Goal: Navigation & Orientation: Find specific page/section

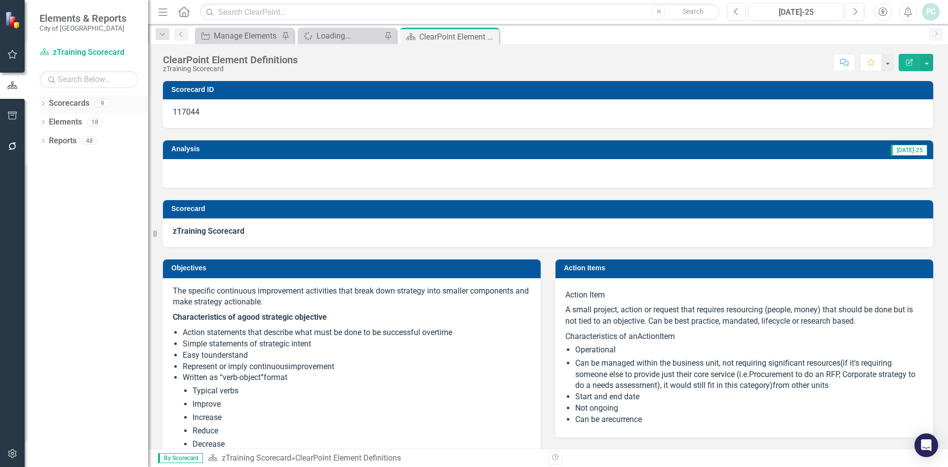
click at [42, 106] on icon "Dropdown" at bounding box center [42, 104] width 7 height 5
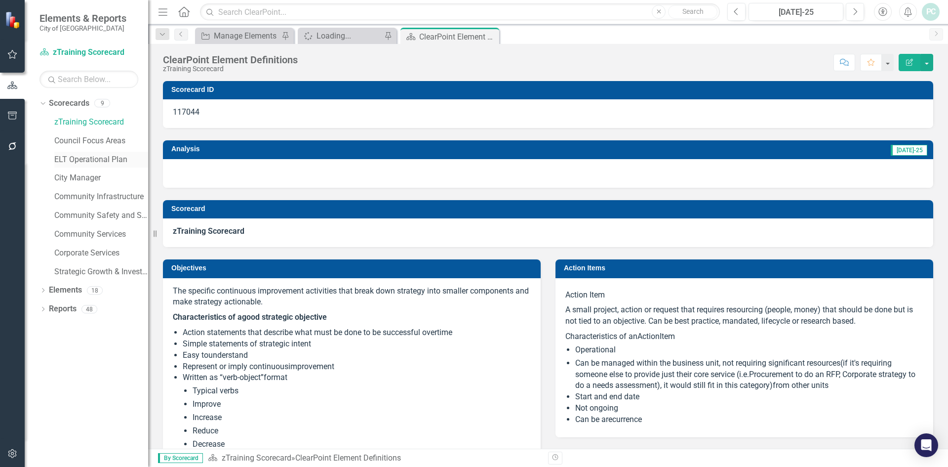
click at [66, 154] on link "ELT Operational Plan" at bounding box center [101, 159] width 94 height 11
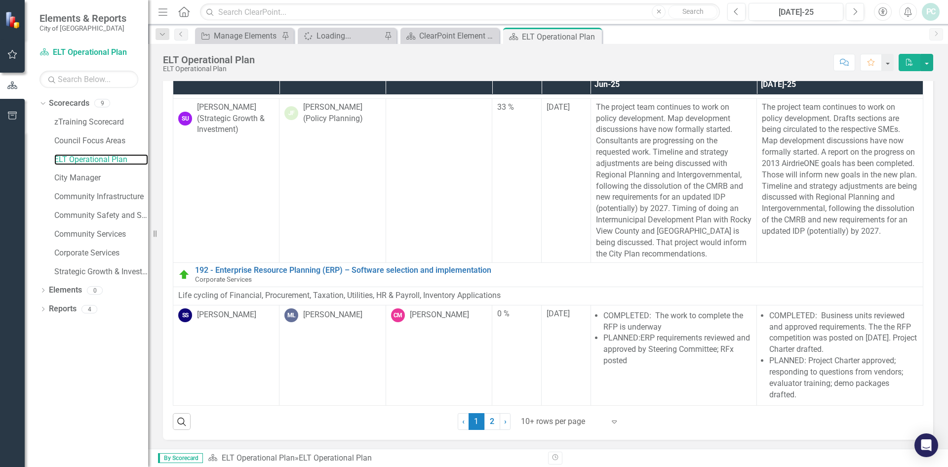
scroll to position [52, 0]
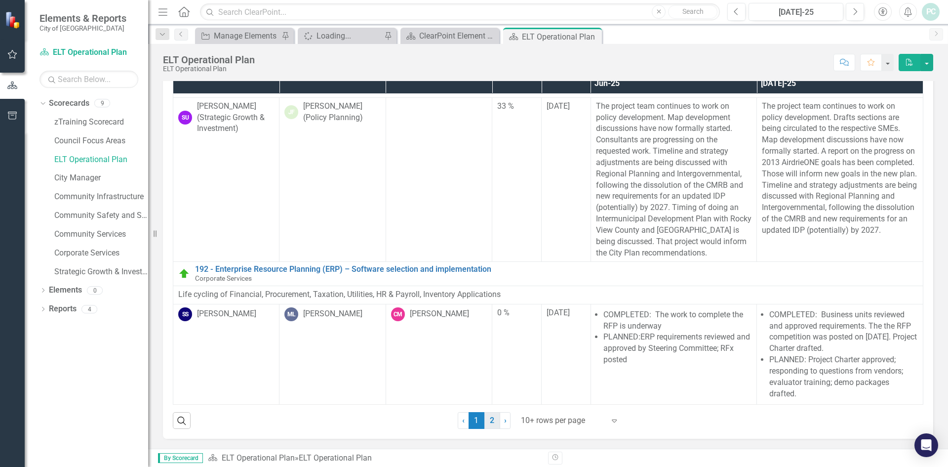
click at [490, 424] on link "2" at bounding box center [492, 420] width 16 height 17
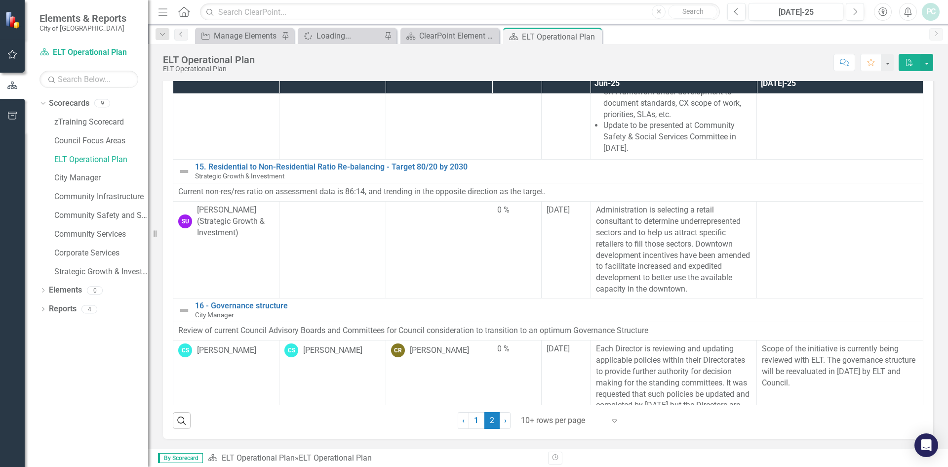
scroll to position [534, 0]
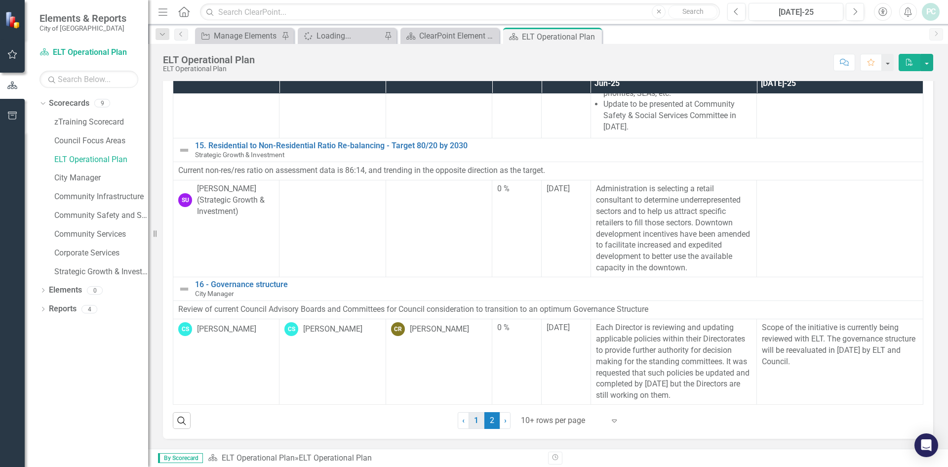
click at [475, 421] on link "1" at bounding box center [477, 420] width 16 height 17
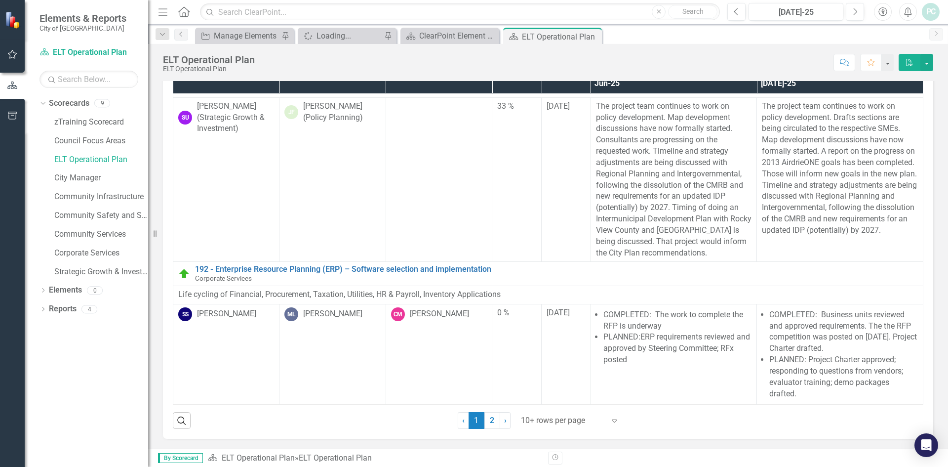
scroll to position [1275, 0]
click at [490, 420] on link "2" at bounding box center [492, 420] width 16 height 17
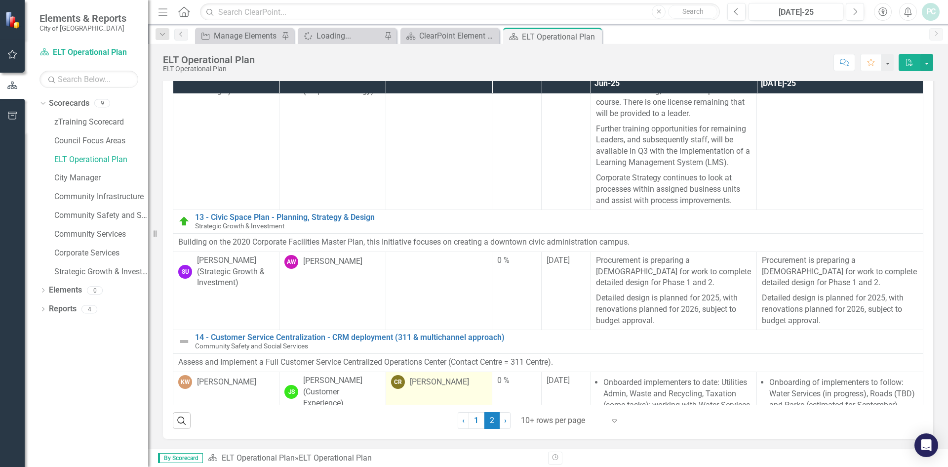
scroll to position [0, 0]
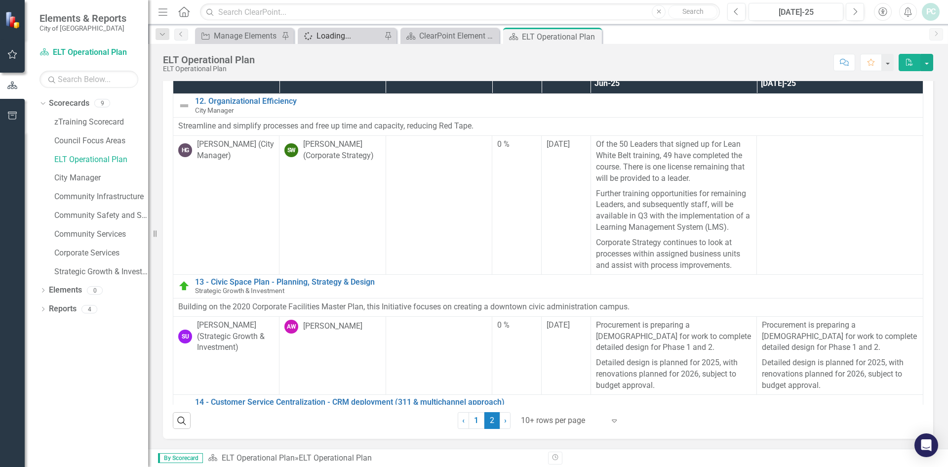
click at [338, 37] on div "Loading..." at bounding box center [348, 36] width 65 height 12
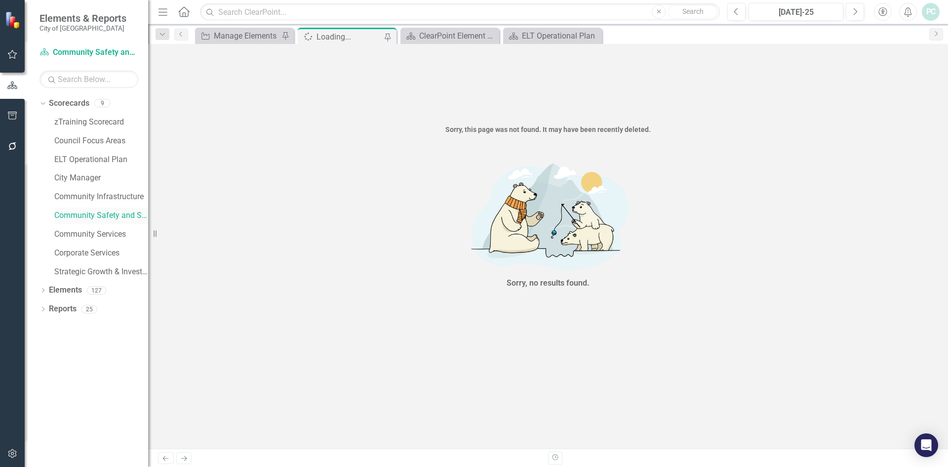
click at [117, 209] on div "Community Safety and Social Services" at bounding box center [101, 215] width 94 height 16
click at [117, 194] on link "Community Infrastructure" at bounding box center [101, 196] width 94 height 11
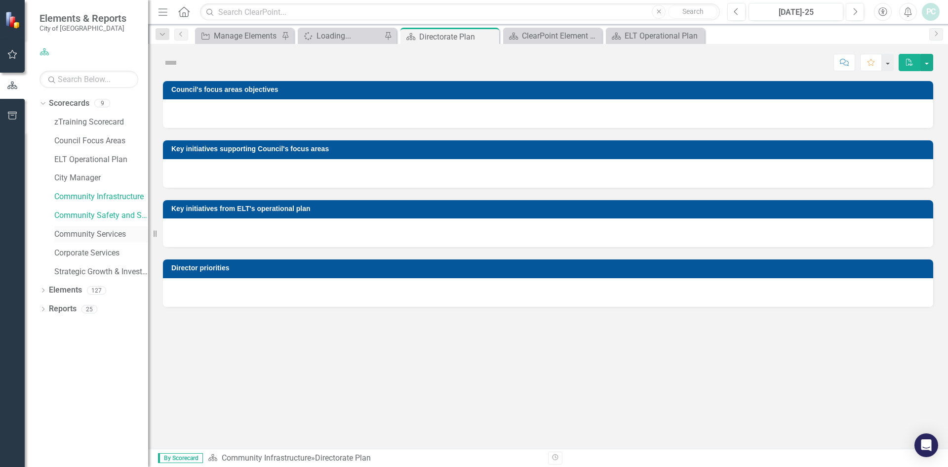
click at [112, 226] on div "Community Services" at bounding box center [101, 234] width 94 height 16
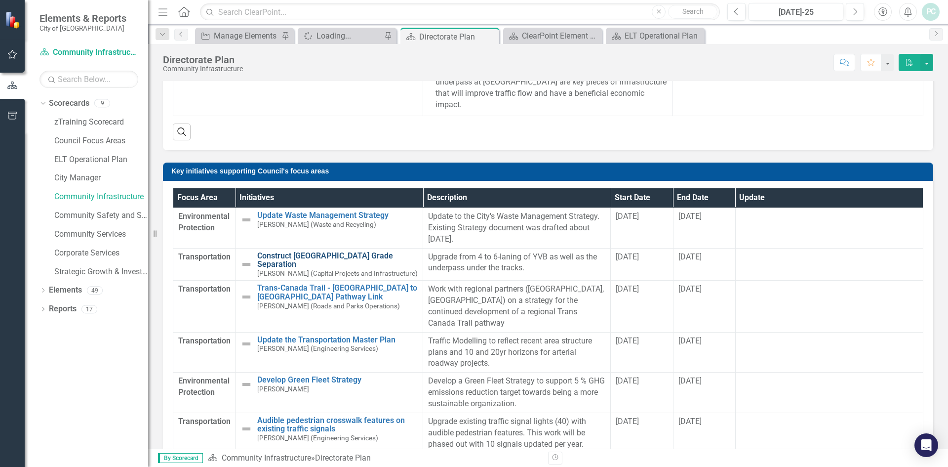
scroll to position [296, 0]
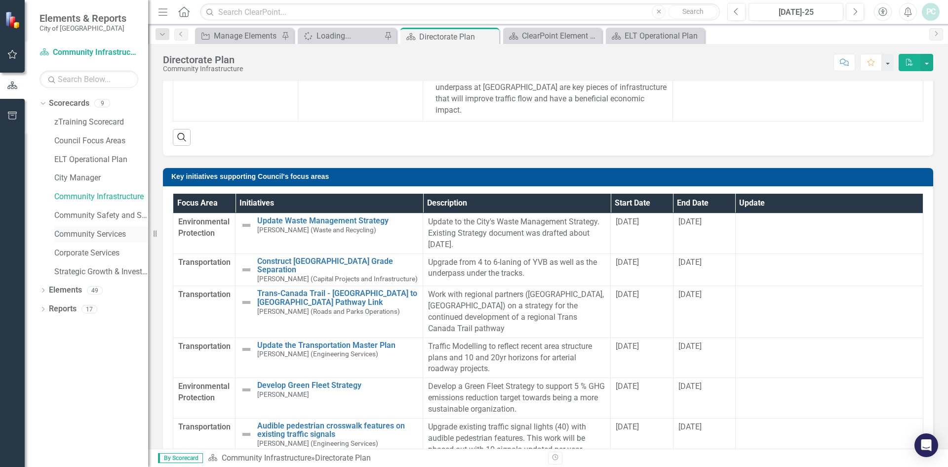
click at [84, 229] on link "Community Services" at bounding box center [101, 234] width 94 height 11
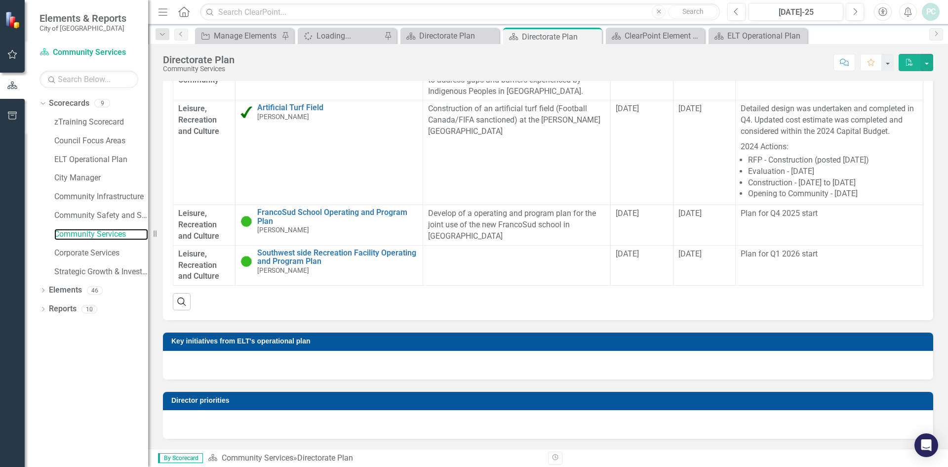
scroll to position [158, 0]
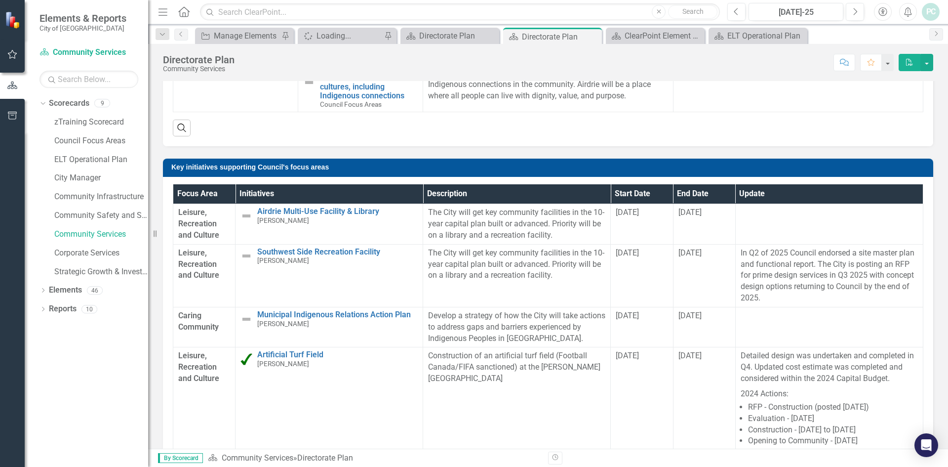
click at [188, 315] on span "Caring Community" at bounding box center [204, 321] width 52 height 23
click at [43, 292] on icon "Dropdown" at bounding box center [42, 290] width 7 height 5
click at [47, 309] on icon "Dropdown" at bounding box center [47, 309] width 7 height 5
click at [85, 340] on div "Increase Affordable Housing Options" at bounding box center [109, 342] width 78 height 9
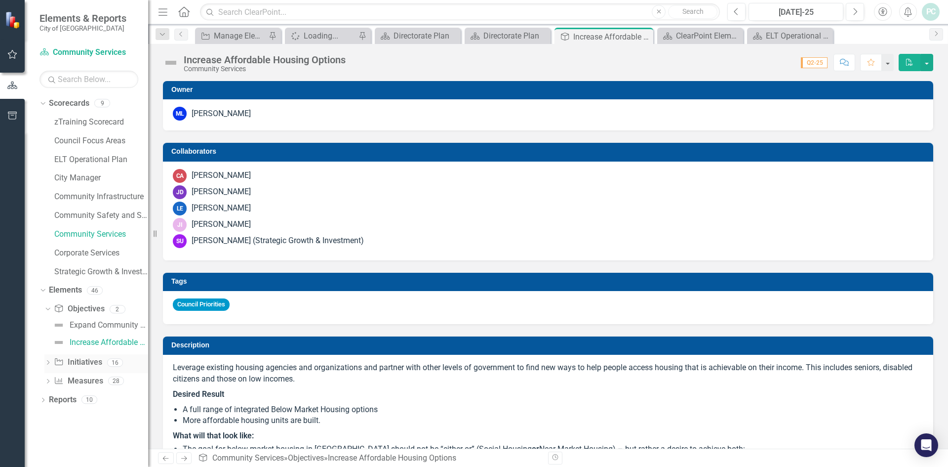
click at [46, 363] on icon "Dropdown" at bounding box center [47, 362] width 7 height 5
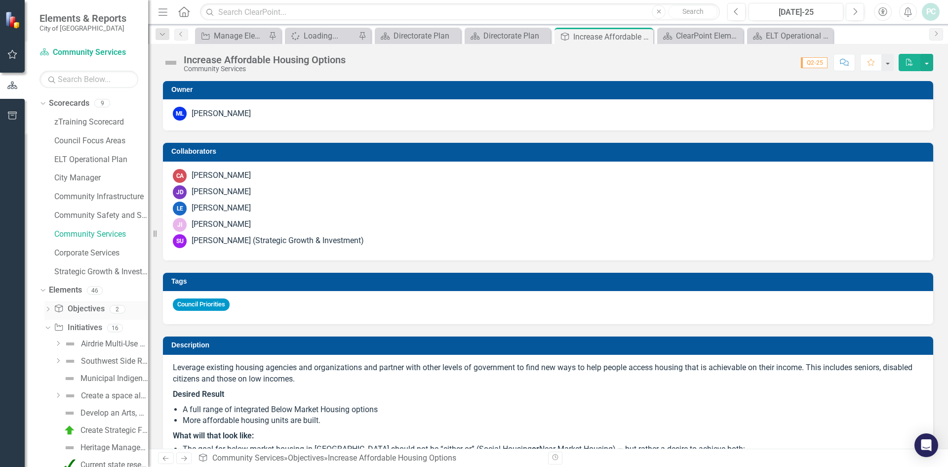
click at [49, 307] on div "Dropdown" at bounding box center [47, 310] width 7 height 8
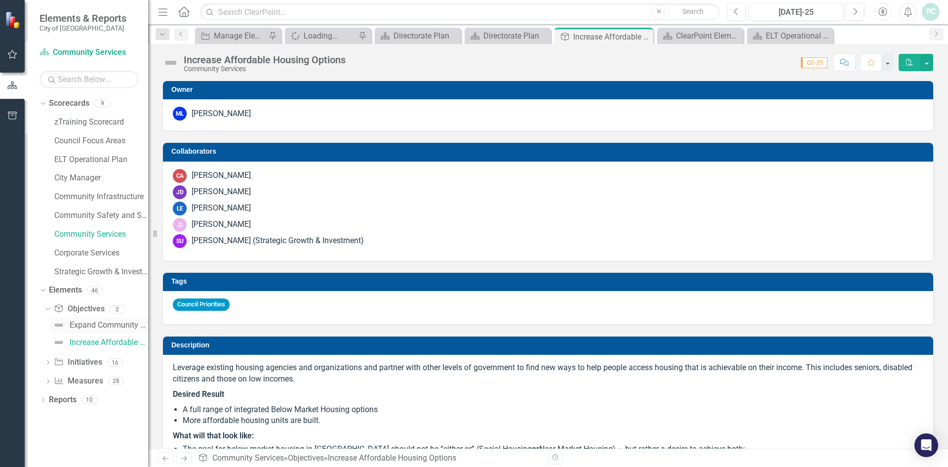
click at [100, 324] on div "Expand Community Facilities" at bounding box center [109, 324] width 78 height 9
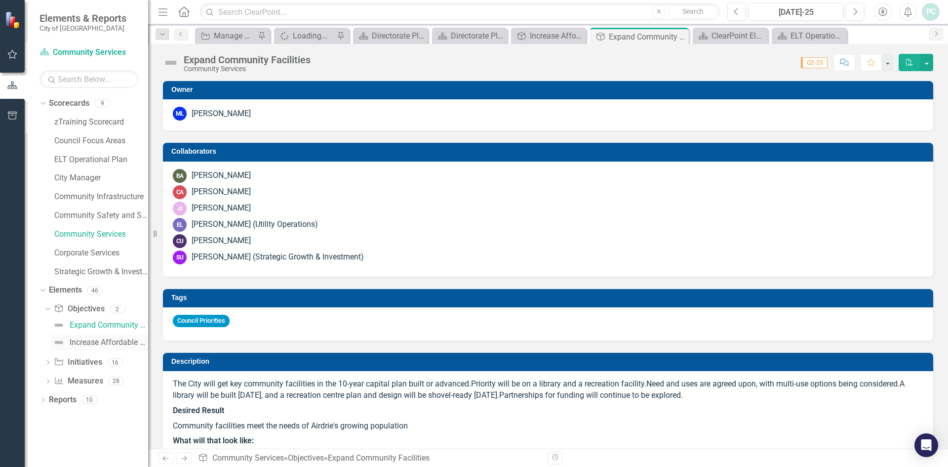
click at [100, 341] on div "Increase Affordable Housing Options" at bounding box center [109, 342] width 78 height 9
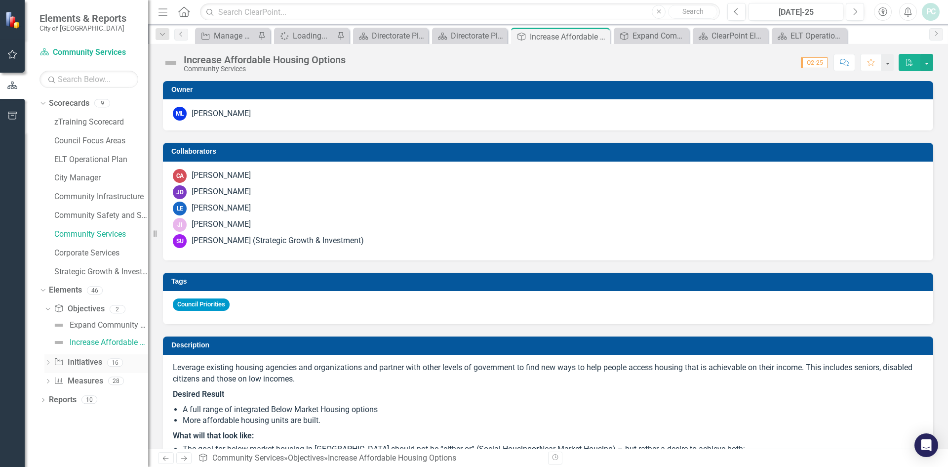
click at [46, 361] on icon "Dropdown" at bounding box center [47, 362] width 7 height 5
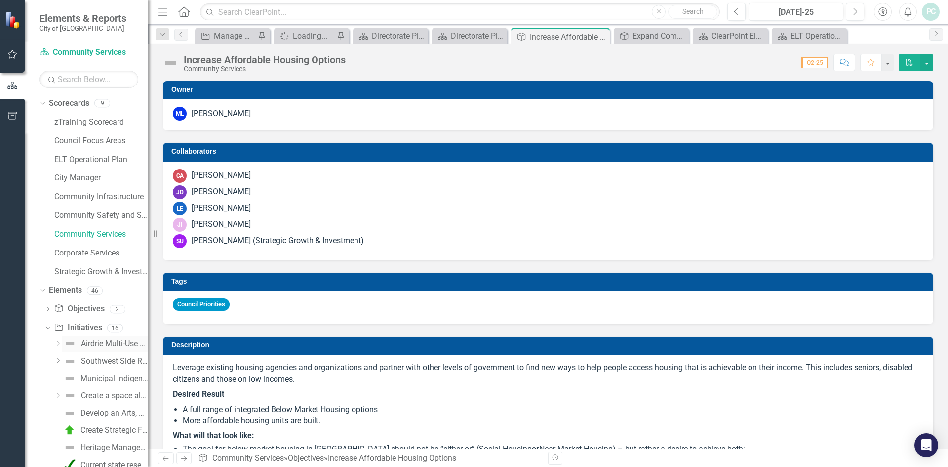
click at [103, 341] on div "Airdrie Multi-Use Facility & Library" at bounding box center [114, 343] width 67 height 9
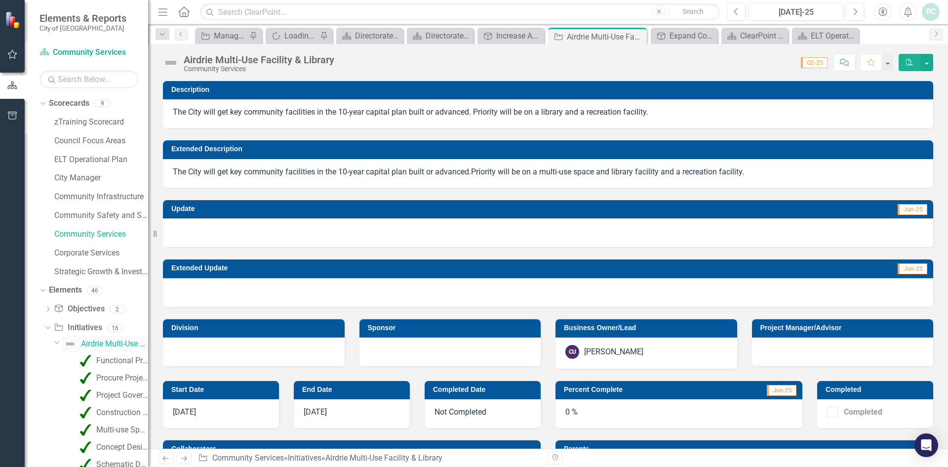
click at [68, 342] on img at bounding box center [70, 344] width 12 height 12
click at [57, 342] on icon "Dropdown" at bounding box center [57, 341] width 6 height 7
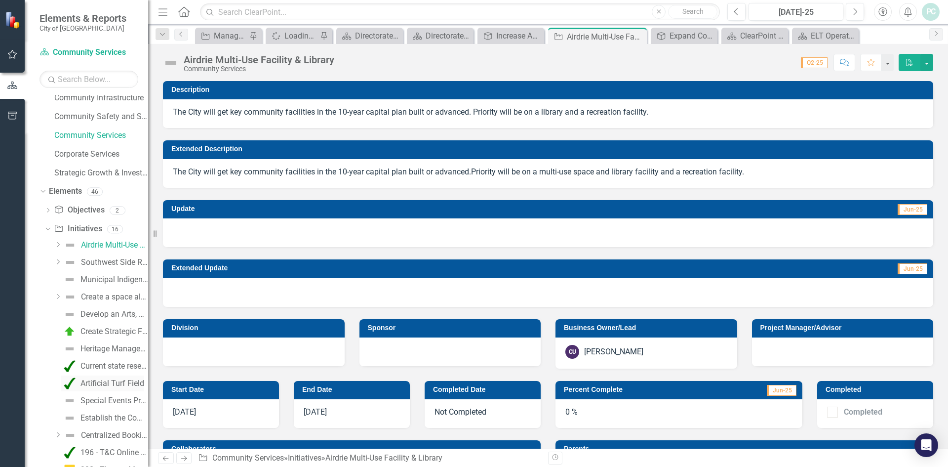
scroll to position [148, 0]
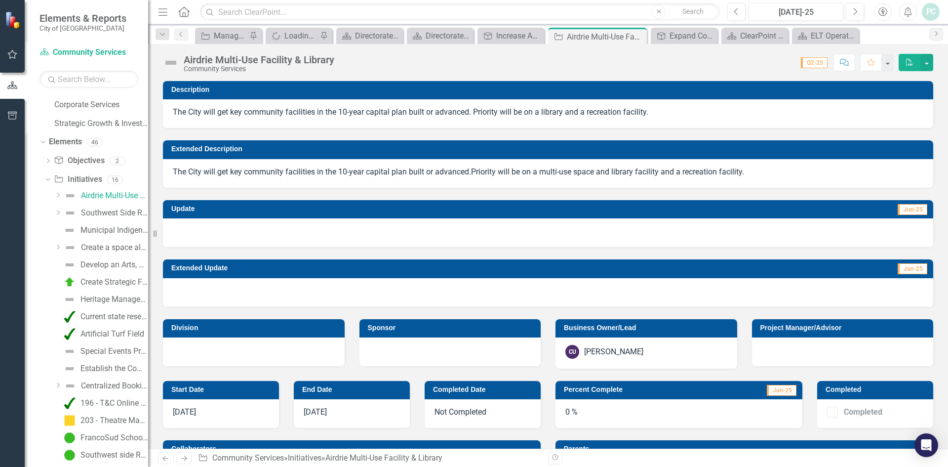
click at [57, 385] on icon "Dropdown" at bounding box center [57, 385] width 7 height 6
click at [57, 385] on icon at bounding box center [57, 384] width 5 height 2
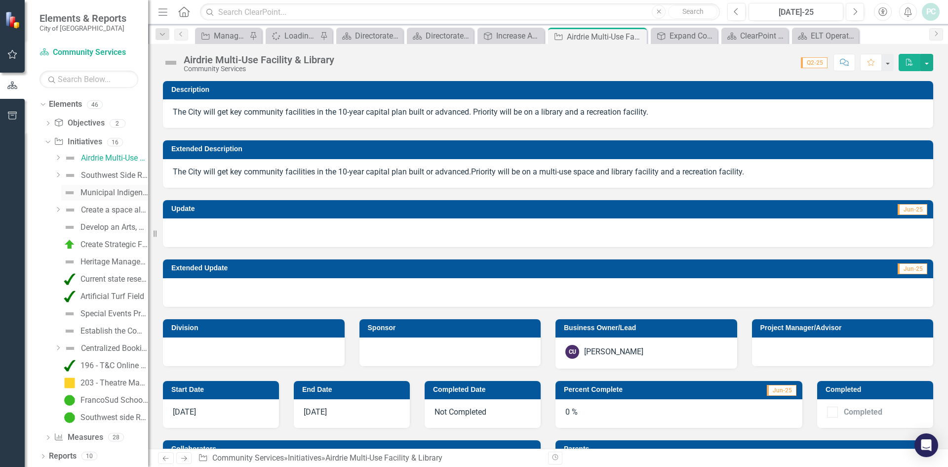
click at [99, 190] on div "Municipal Indigenous Relations Action Plan" at bounding box center [114, 192] width 68 height 9
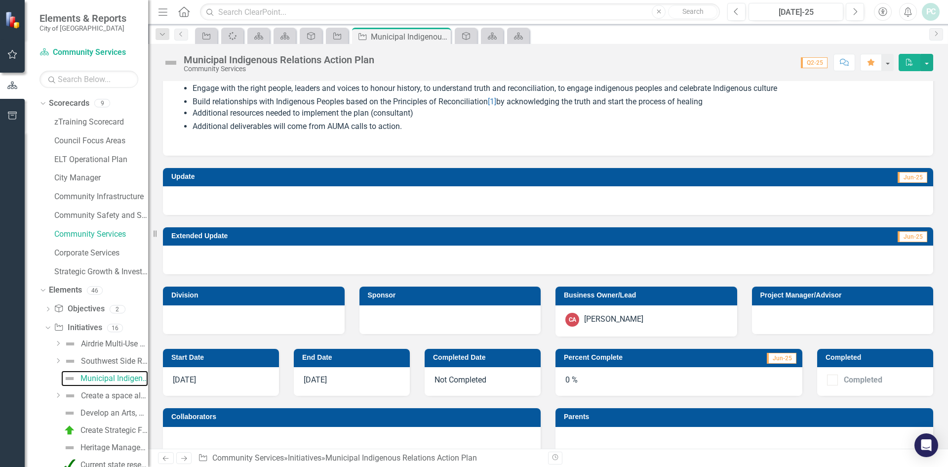
scroll to position [148, 0]
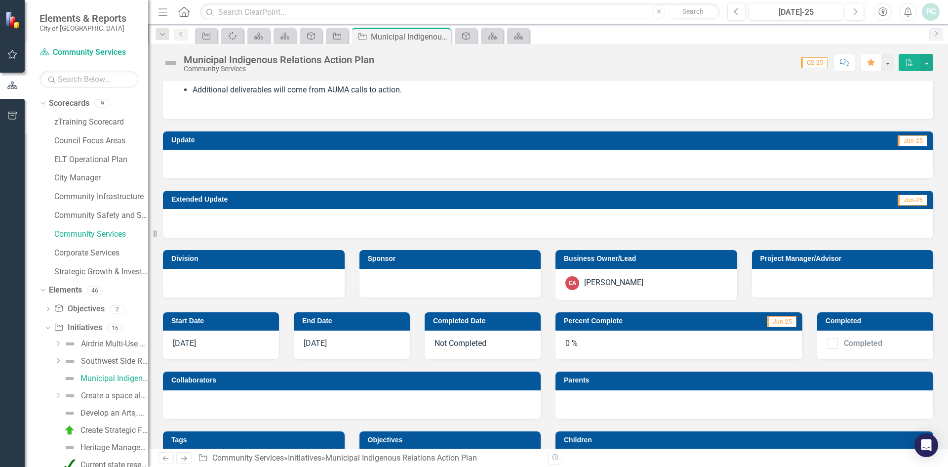
click at [294, 409] on div at bounding box center [352, 404] width 378 height 29
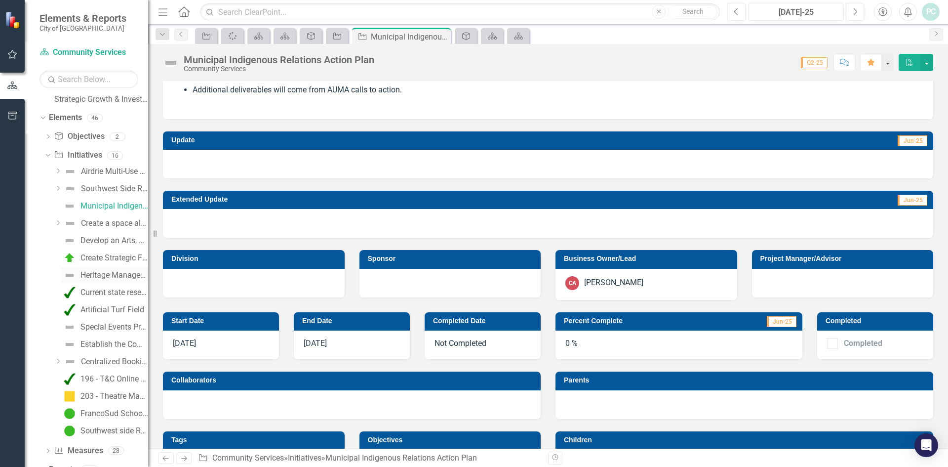
scroll to position [186, 0]
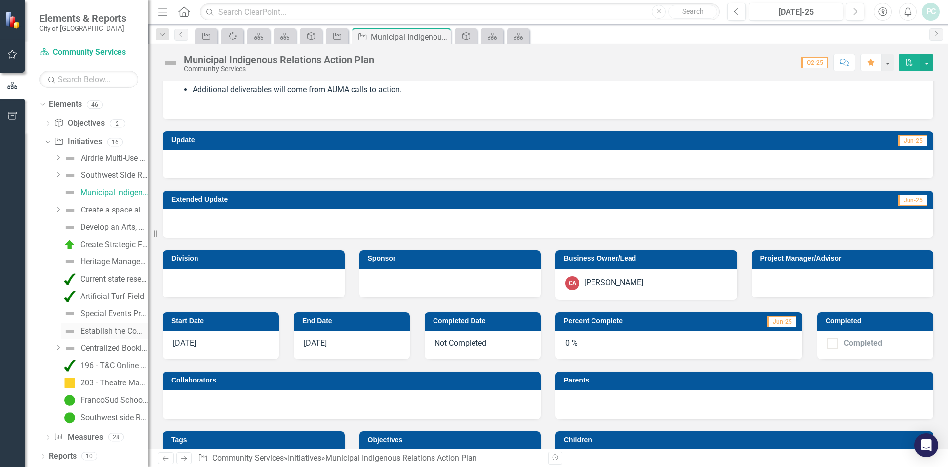
click at [101, 327] on div "Establish the Community Liaison business unit" at bounding box center [114, 330] width 68 height 9
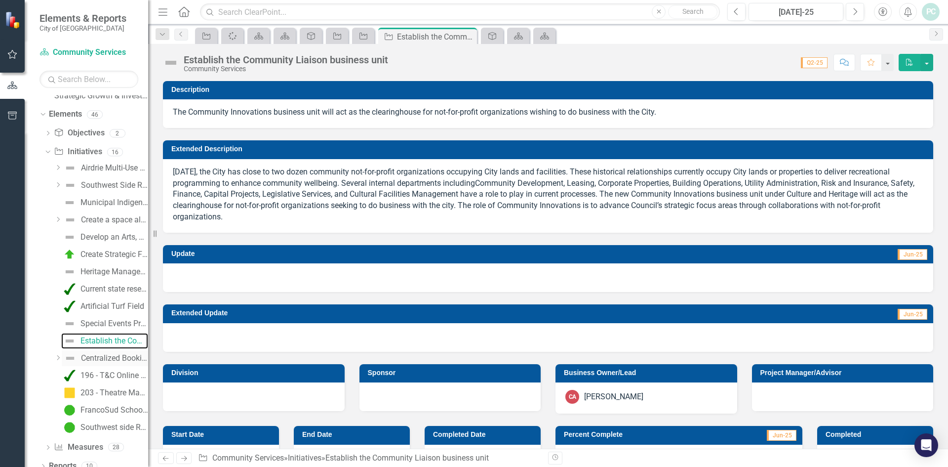
scroll to position [186, 0]
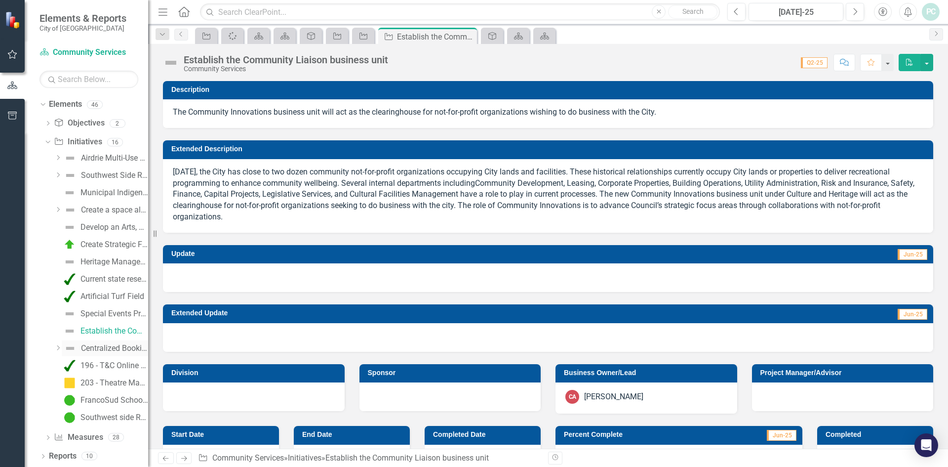
click at [112, 346] on div "Centralized Bookings Service Review and Implementation" at bounding box center [114, 348] width 67 height 9
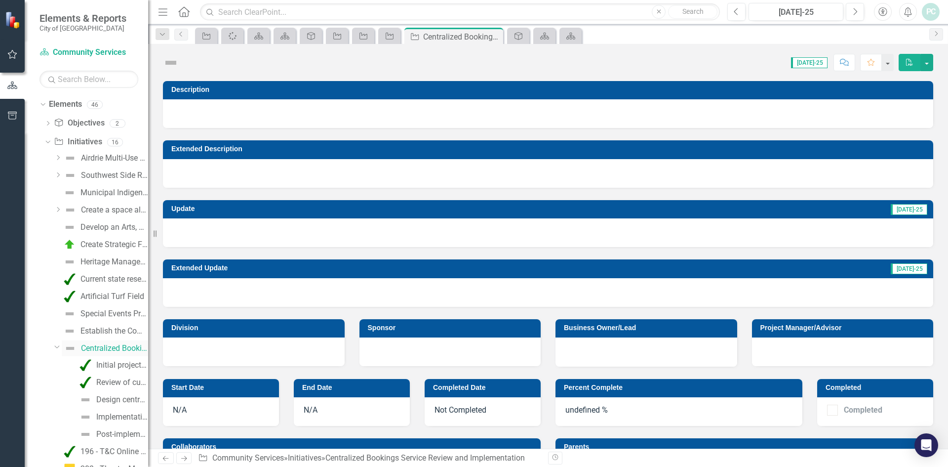
scroll to position [82, 0]
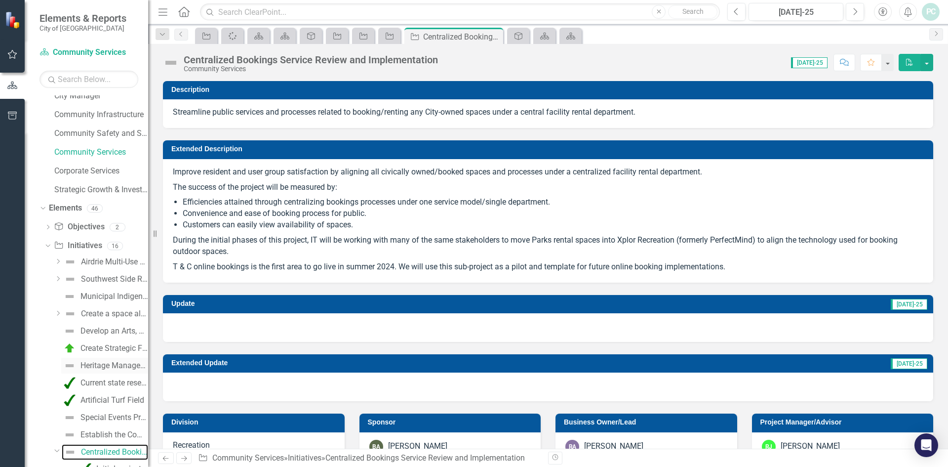
checkbox input "true"
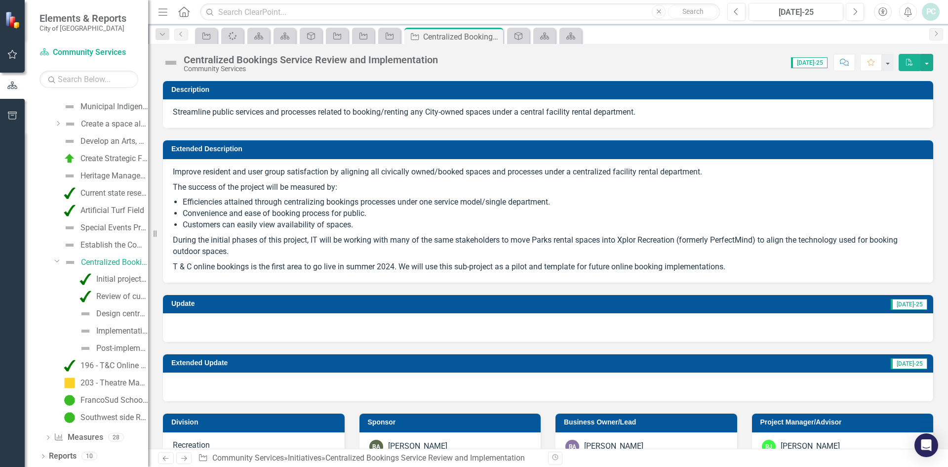
click at [57, 261] on icon "Dropdown" at bounding box center [57, 260] width 6 height 7
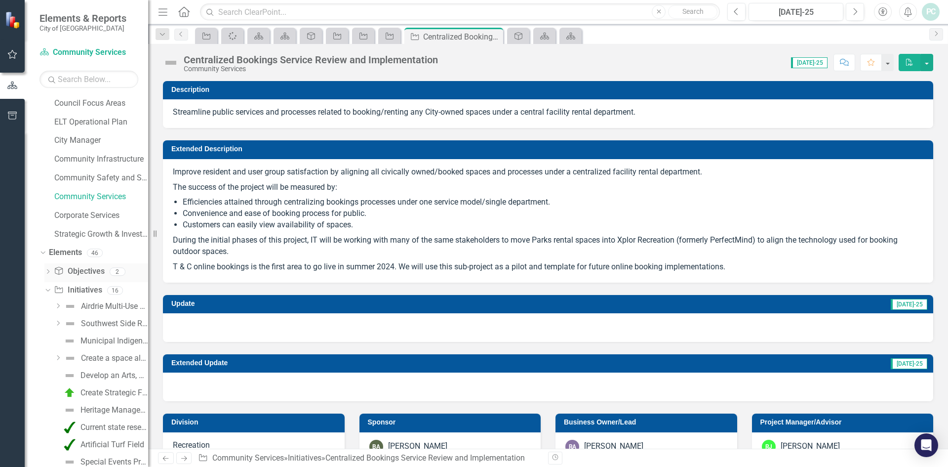
click at [51, 274] on icon "Dropdown" at bounding box center [47, 272] width 7 height 5
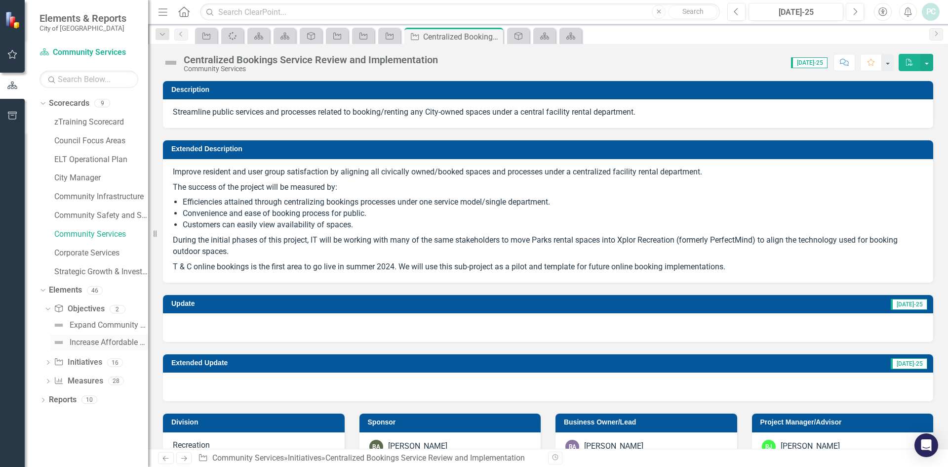
click at [90, 342] on div "Increase Affordable Housing Options" at bounding box center [109, 342] width 78 height 9
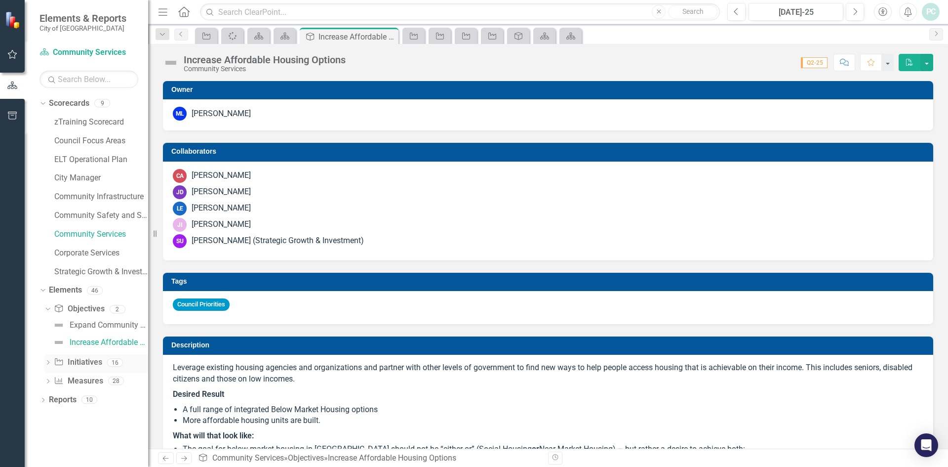
click at [50, 361] on icon "Dropdown" at bounding box center [47, 362] width 7 height 5
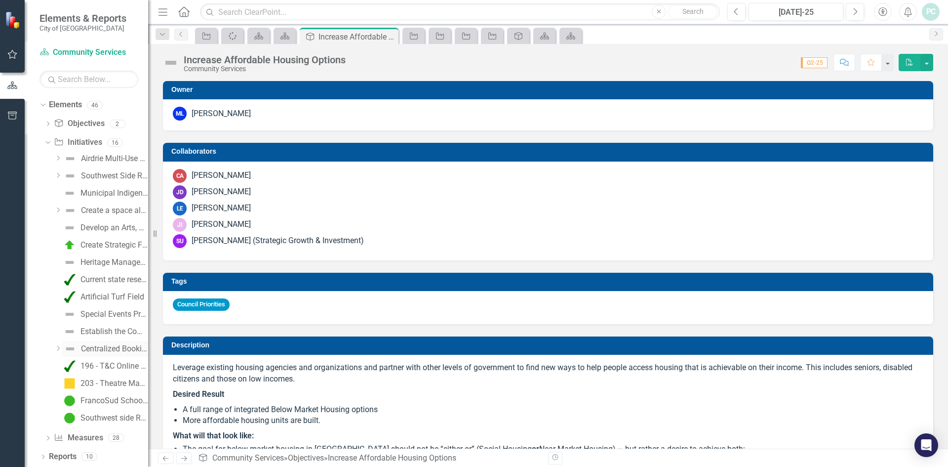
scroll to position [186, 0]
click at [49, 435] on icon "Dropdown" at bounding box center [47, 437] width 7 height 5
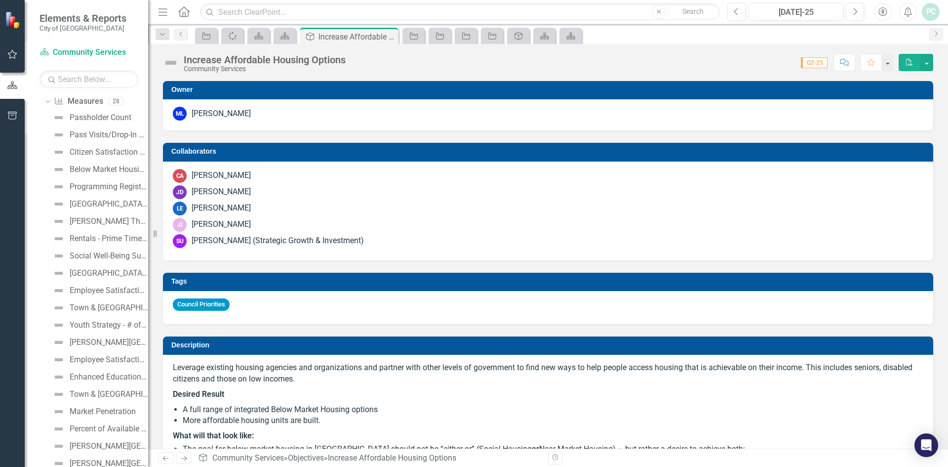
scroll to position [393, 0]
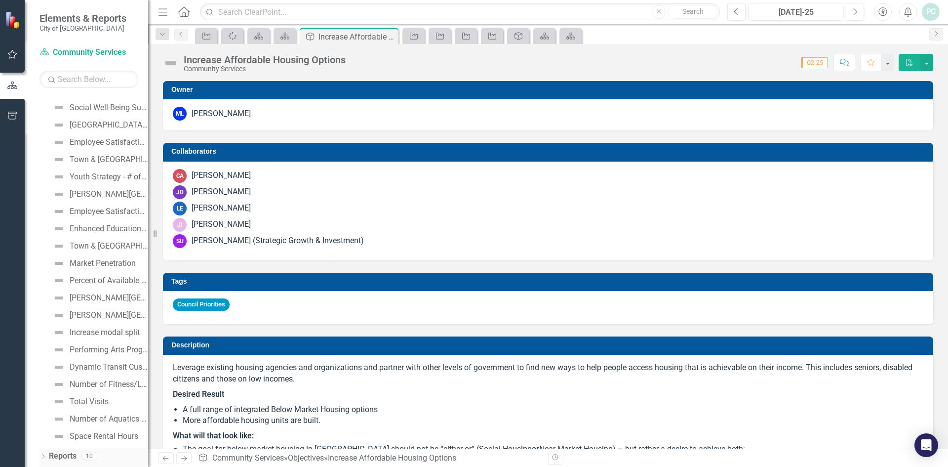
click at [45, 455] on icon "Dropdown" at bounding box center [42, 456] width 7 height 5
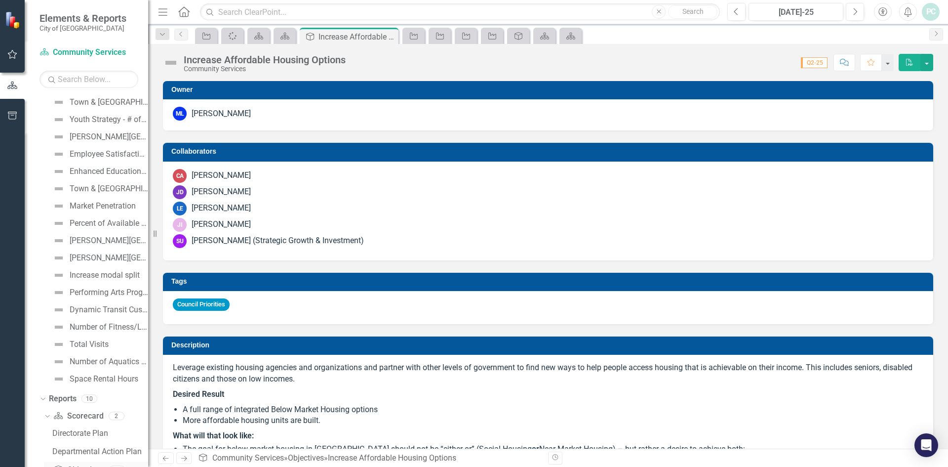
scroll to position [516, 0]
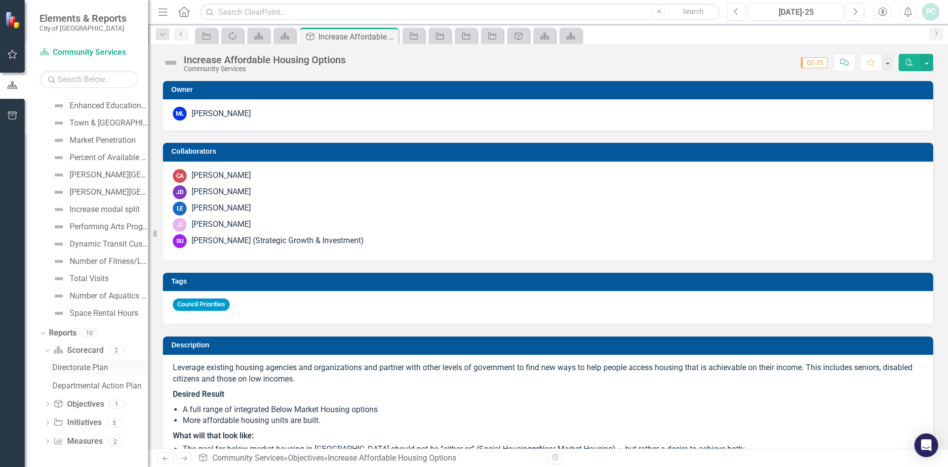
click at [72, 363] on div "Directorate Plan" at bounding box center [100, 367] width 96 height 9
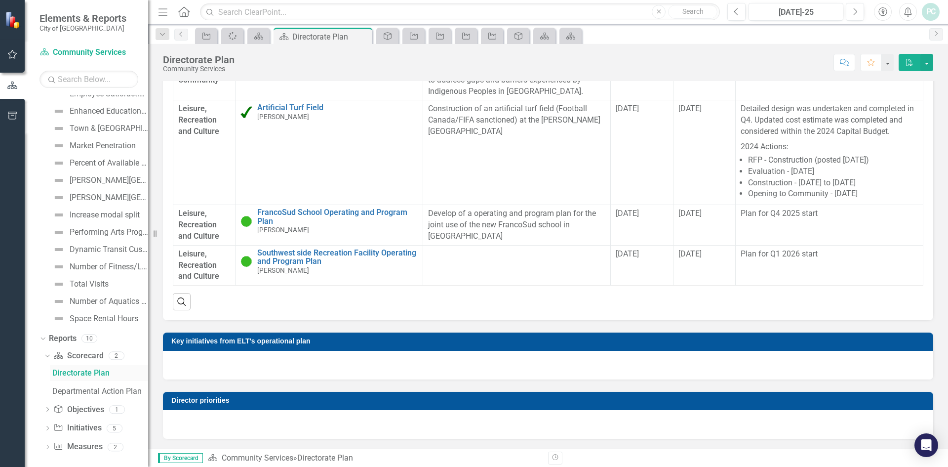
scroll to position [516, 0]
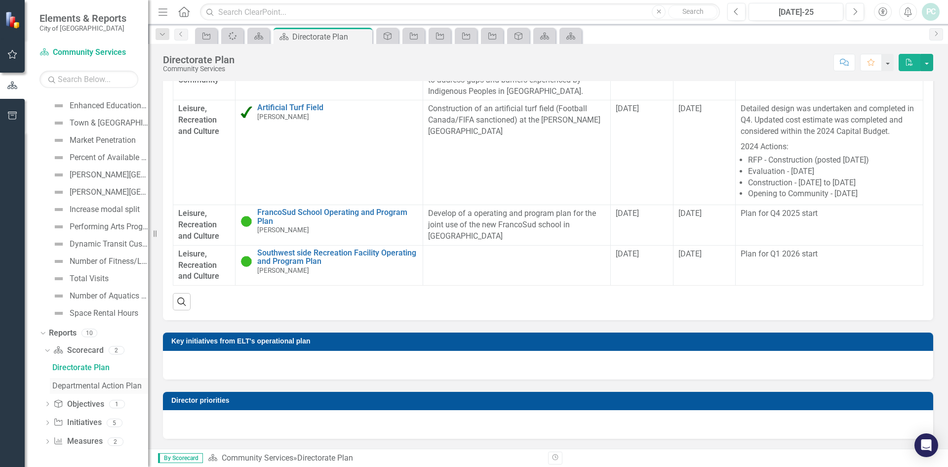
click at [93, 386] on div "Departmental Action Plan" at bounding box center [100, 385] width 96 height 9
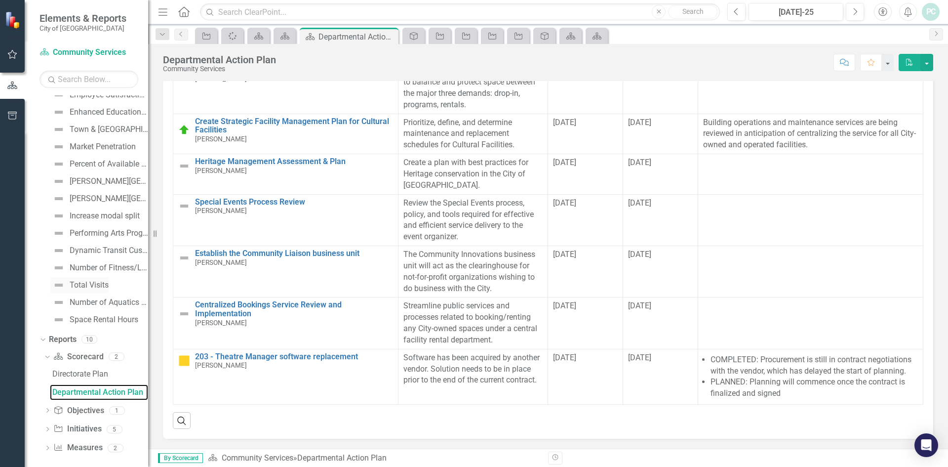
scroll to position [516, 0]
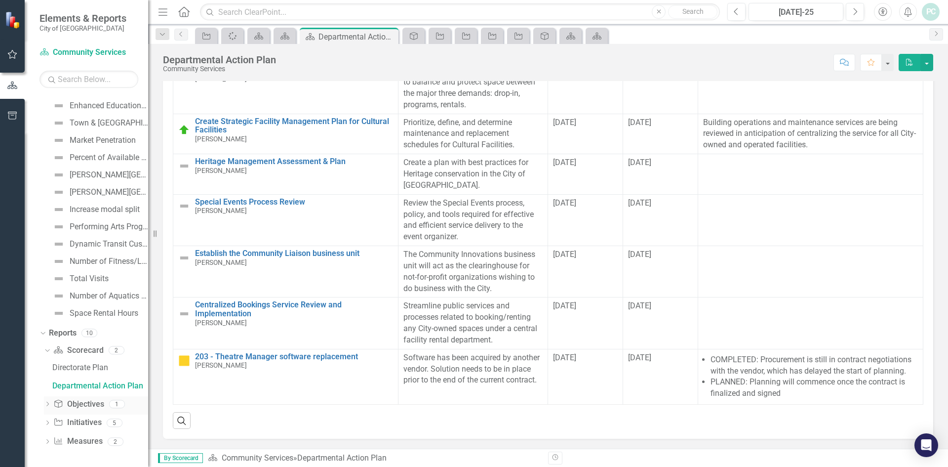
click at [50, 404] on icon "Dropdown" at bounding box center [47, 404] width 7 height 5
click at [85, 401] on div "Key objectives from Council's focus areas or ELT's operational plan" at bounding box center [100, 404] width 96 height 9
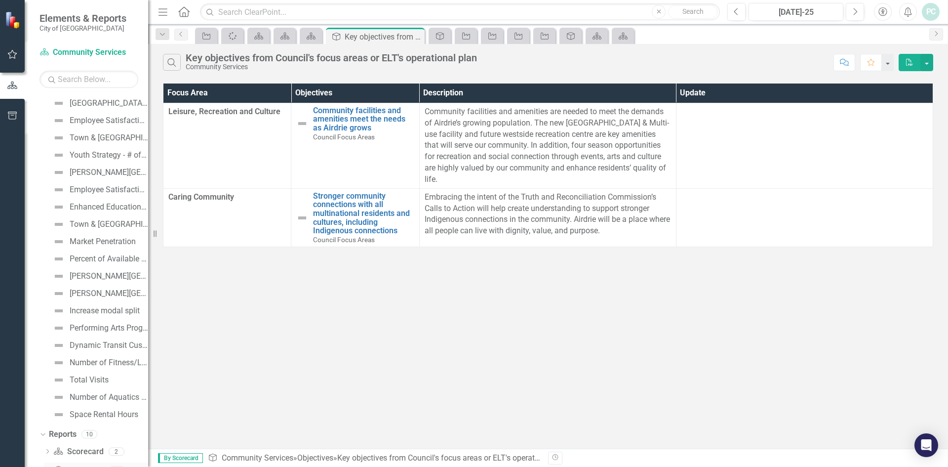
scroll to position [399, 0]
click at [104, 219] on div "Enhanced Education and Awareness around diversity and inclusion - Primer #2" at bounding box center [109, 222] width 78 height 9
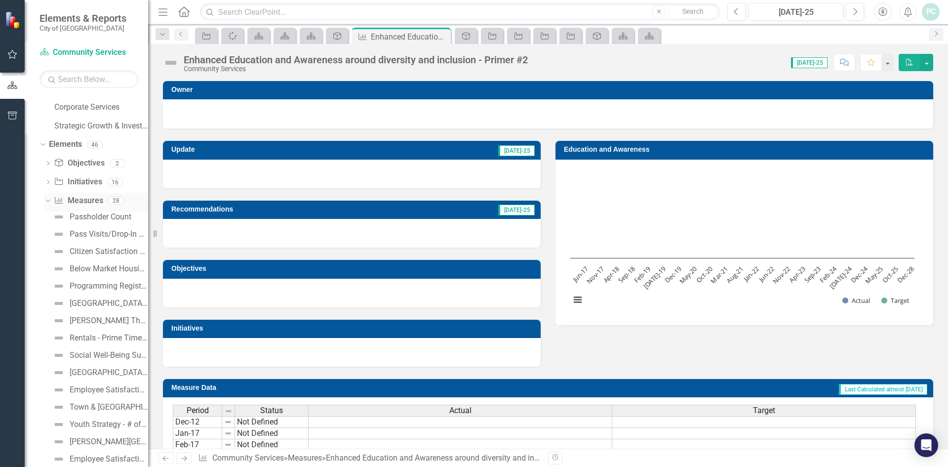
scroll to position [64, 0]
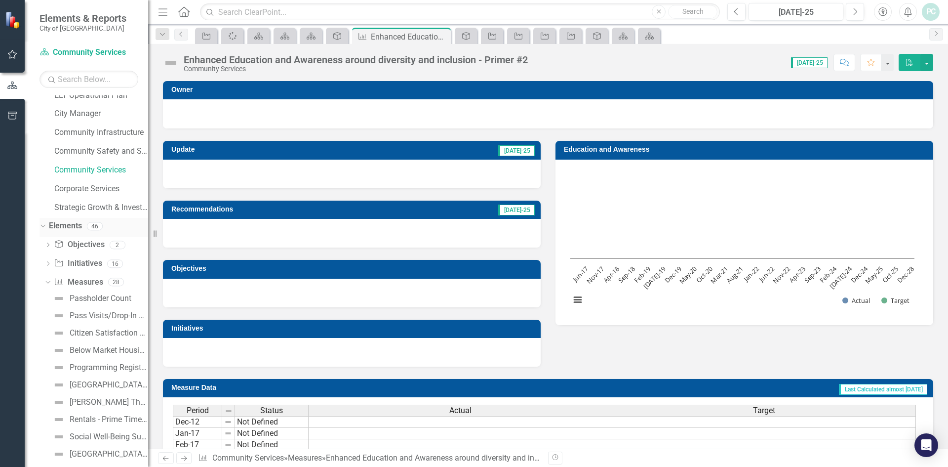
drag, startPoint x: 62, startPoint y: 234, endPoint x: 57, endPoint y: 234, distance: 5.5
click at [59, 234] on div "Elements" at bounding box center [65, 226] width 33 height 16
click at [48, 263] on icon "Dropdown" at bounding box center [47, 264] width 7 height 5
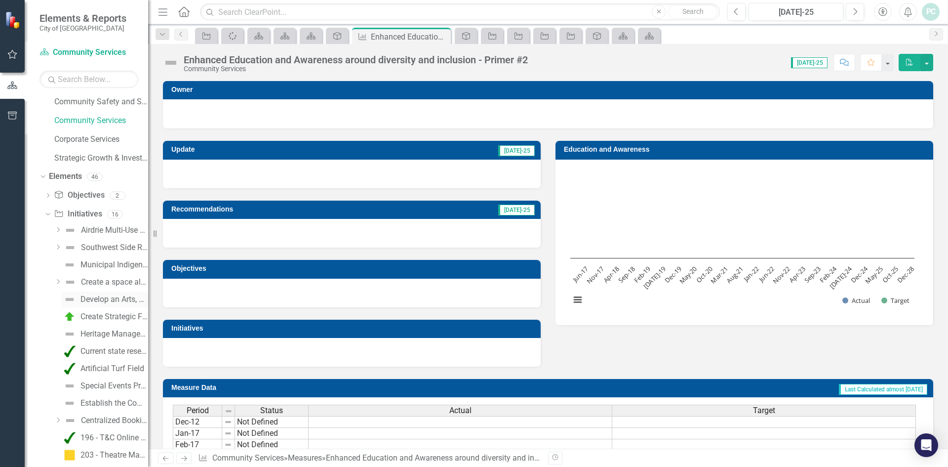
scroll to position [163, 0]
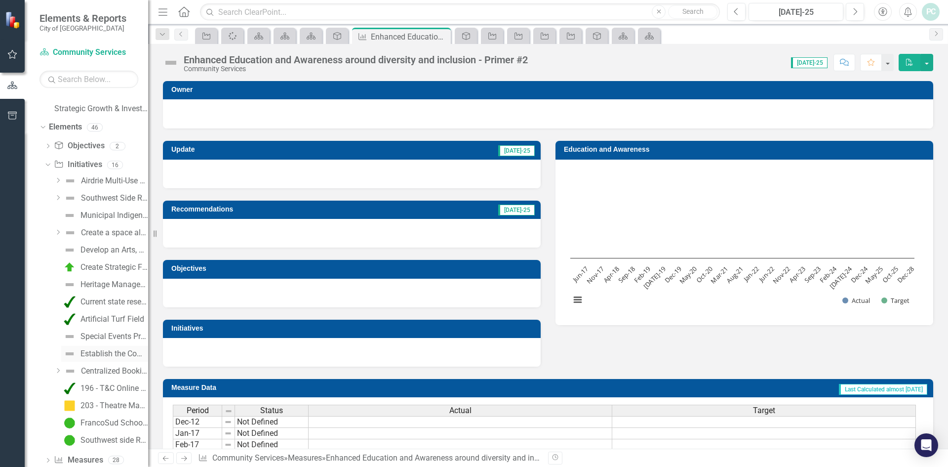
click at [107, 353] on div "Establish the Community Liaison business unit" at bounding box center [114, 353] width 68 height 9
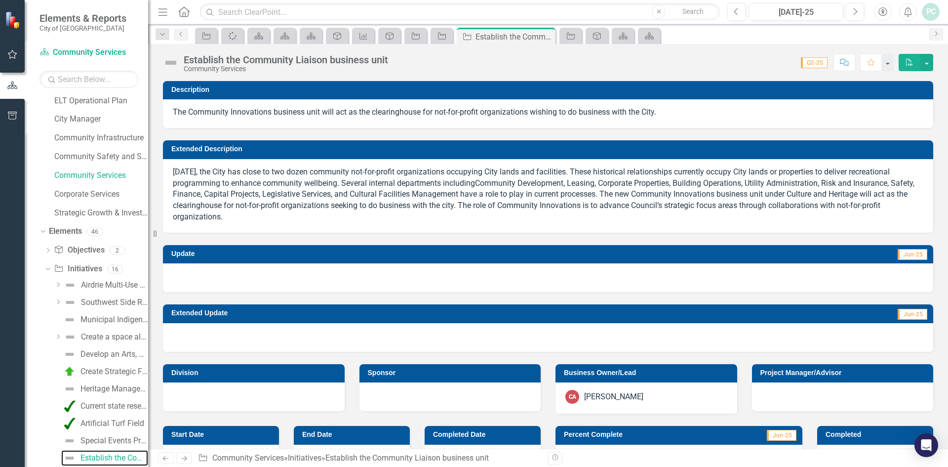
scroll to position [58, 0]
click at [47, 250] on icon "Dropdown" at bounding box center [47, 251] width 7 height 5
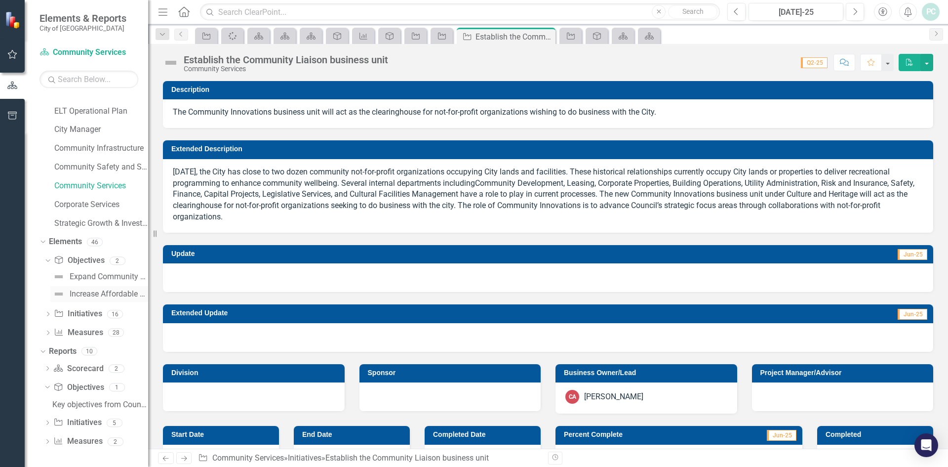
click at [82, 290] on div "Increase Affordable Housing Options" at bounding box center [109, 293] width 78 height 9
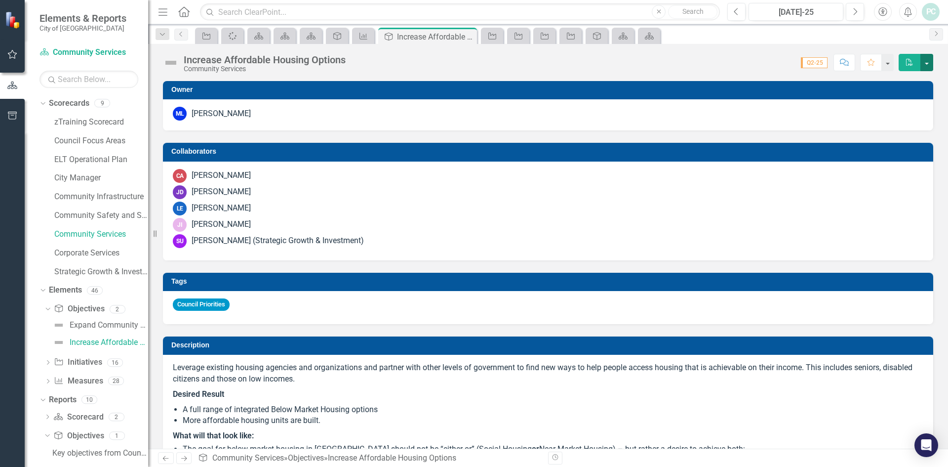
click at [929, 63] on button "button" at bounding box center [926, 62] width 13 height 17
click at [933, 34] on icon "Next" at bounding box center [936, 34] width 8 height 6
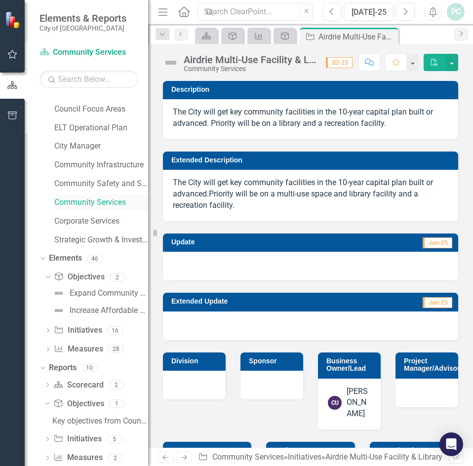
scroll to position [49, 0]
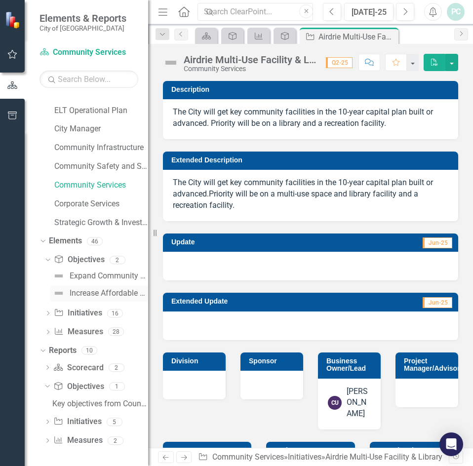
click at [86, 289] on div "Increase Affordable Housing Options" at bounding box center [109, 293] width 78 height 9
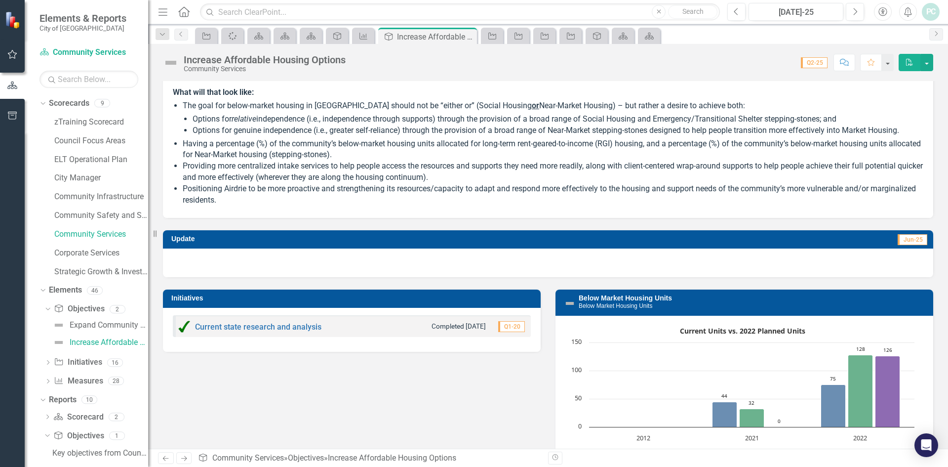
scroll to position [346, 0]
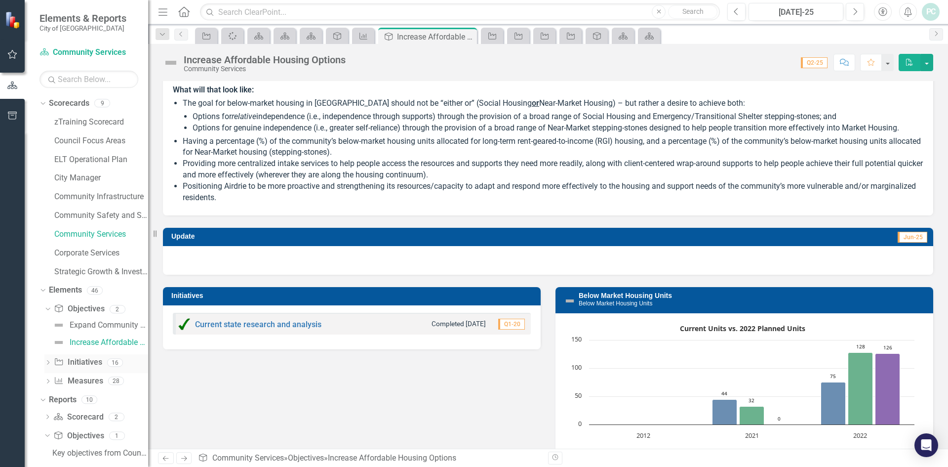
click at [48, 362] on icon "Dropdown" at bounding box center [47, 362] width 7 height 5
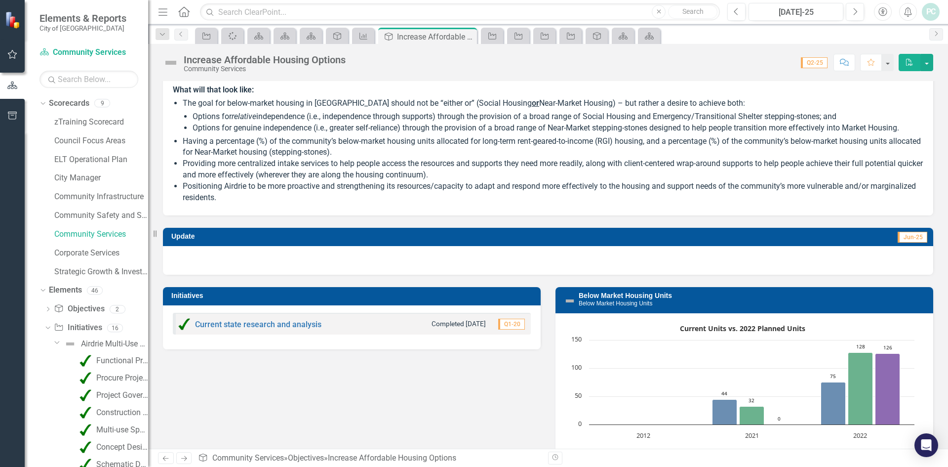
click at [60, 342] on div "Dropdown" at bounding box center [56, 341] width 8 height 7
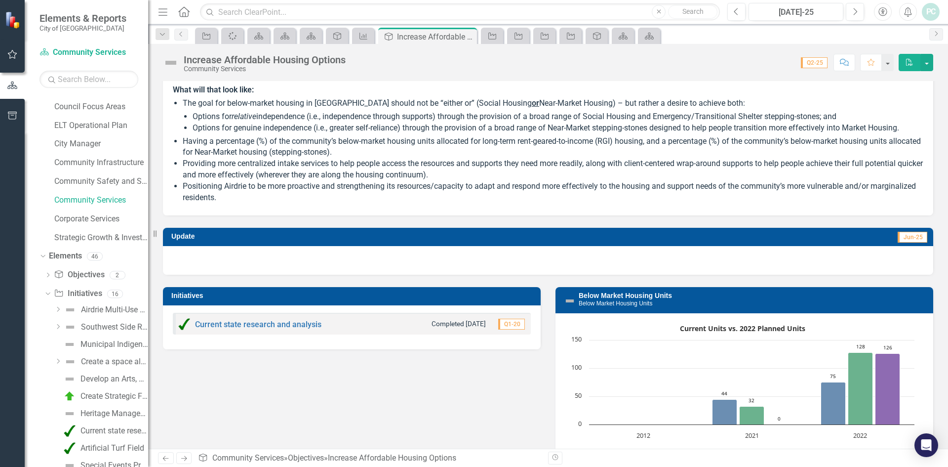
scroll to position [49, 0]
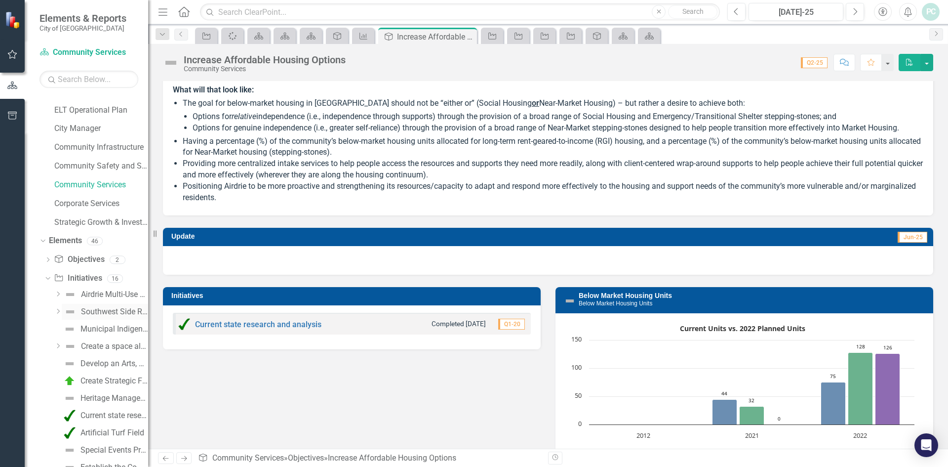
click at [117, 312] on div "Southwest Side Recreation Facility" at bounding box center [114, 311] width 67 height 9
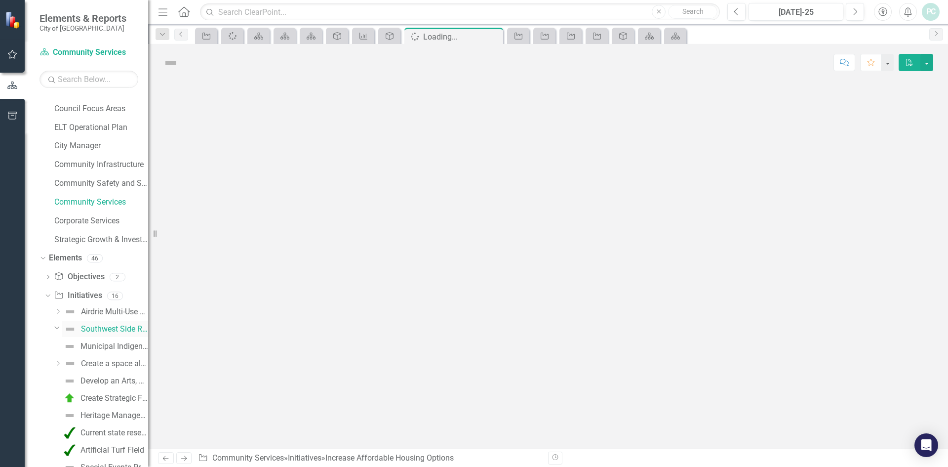
scroll to position [49, 0]
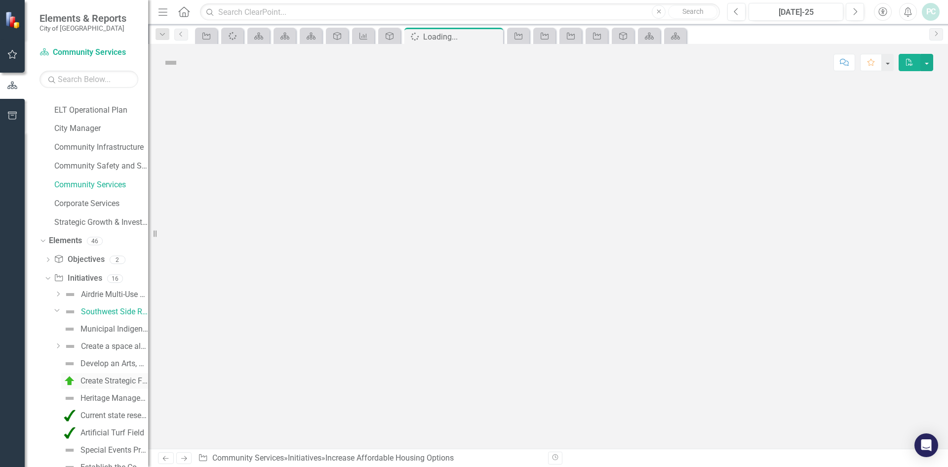
click at [111, 382] on div "Create Strategic Facility Management Plan for Cultural Facilities" at bounding box center [114, 380] width 68 height 9
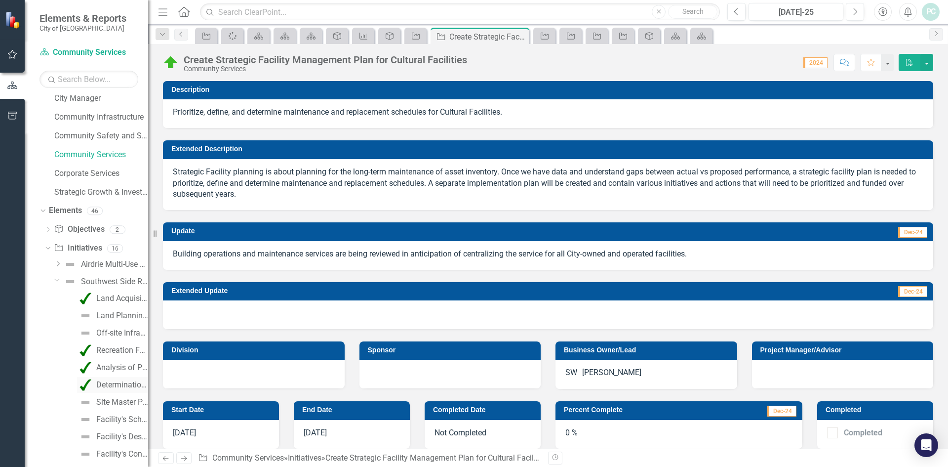
scroll to position [99, 0]
click at [57, 260] on icon "Dropdown" at bounding box center [57, 260] width 6 height 7
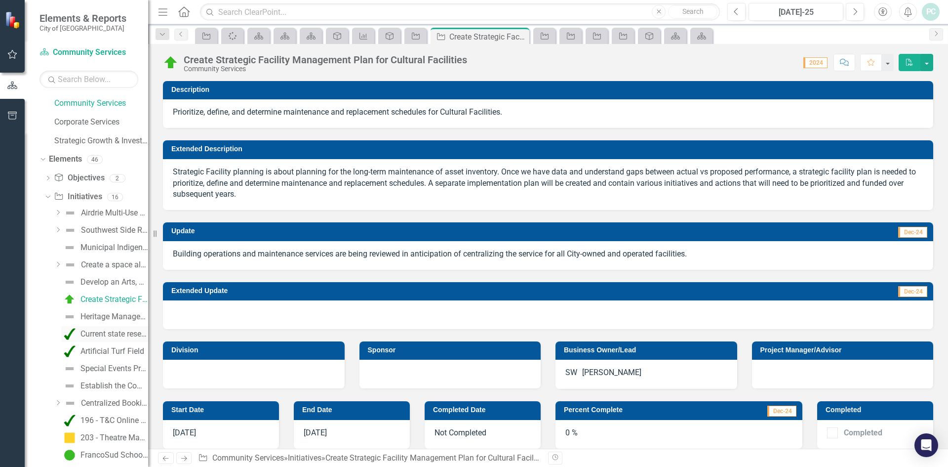
scroll to position [148, 0]
click at [103, 365] on div "Establish the Community Liaison business unit" at bounding box center [114, 368] width 68 height 9
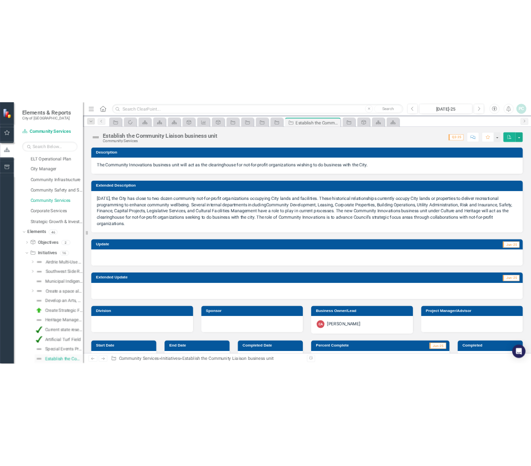
scroll to position [58, 0]
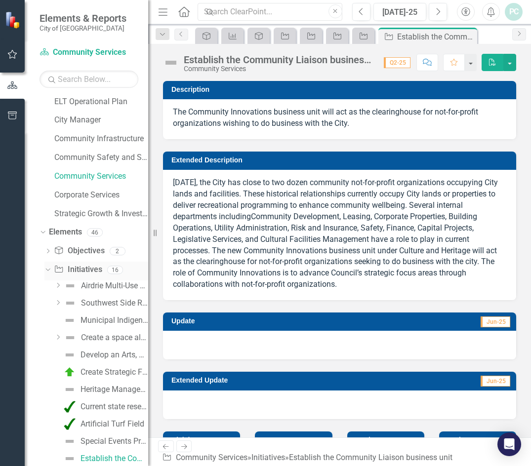
click at [48, 268] on icon "Dropdown" at bounding box center [46, 269] width 5 height 7
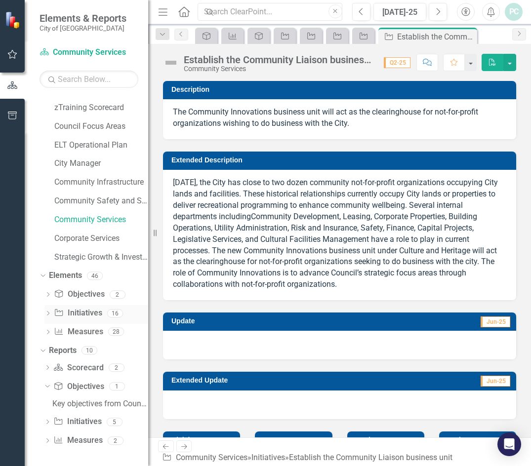
scroll to position [14, 0]
click at [90, 132] on link "Council Focus Areas" at bounding box center [101, 126] width 94 height 11
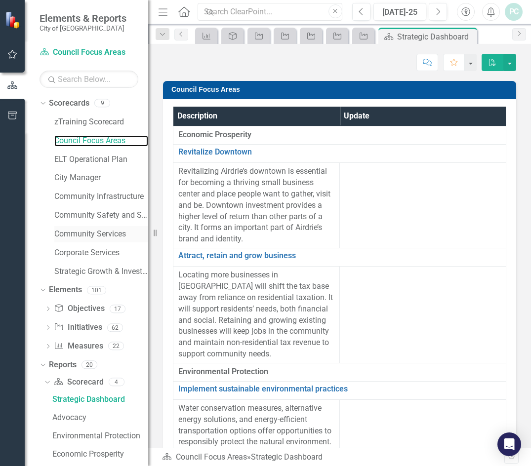
drag, startPoint x: 156, startPoint y: 232, endPoint x: 105, endPoint y: 231, distance: 50.9
click at [105, 231] on div "Elements & Reports City of Airdrie Scorecard Council Focus Areas Search Dropdow…" at bounding box center [74, 233] width 148 height 466
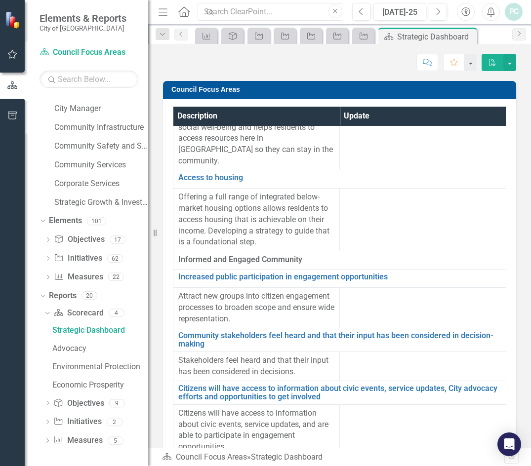
scroll to position [1185, 0]
click at [231, 182] on link "Access to housing" at bounding box center [339, 177] width 322 height 9
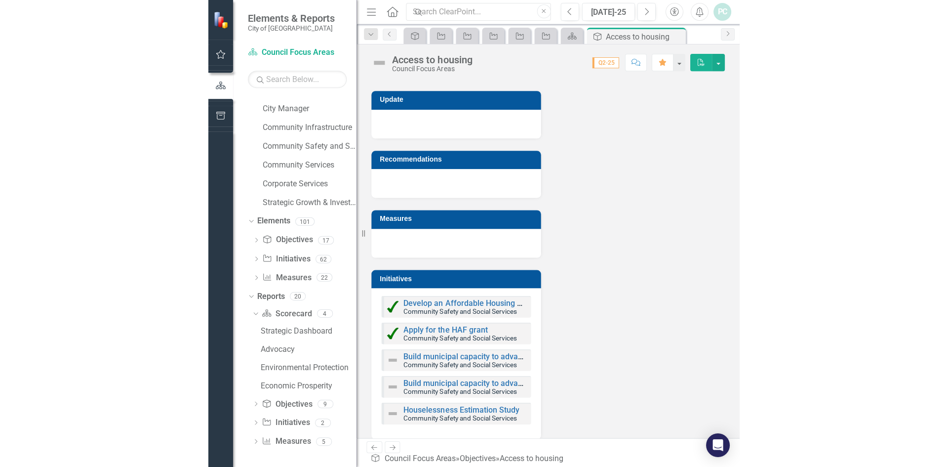
scroll to position [52, 0]
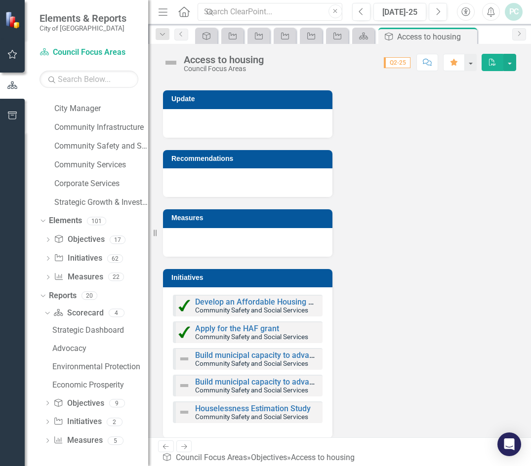
click at [154, 238] on div "Resize" at bounding box center [152, 233] width 8 height 466
drag, startPoint x: 154, startPoint y: 238, endPoint x: 35, endPoint y: 236, distance: 118.5
click at [35, 238] on div "Elements & Reports City of Airdrie Scorecard Council Focus Areas Search Dropdow…" at bounding box center [74, 233] width 148 height 466
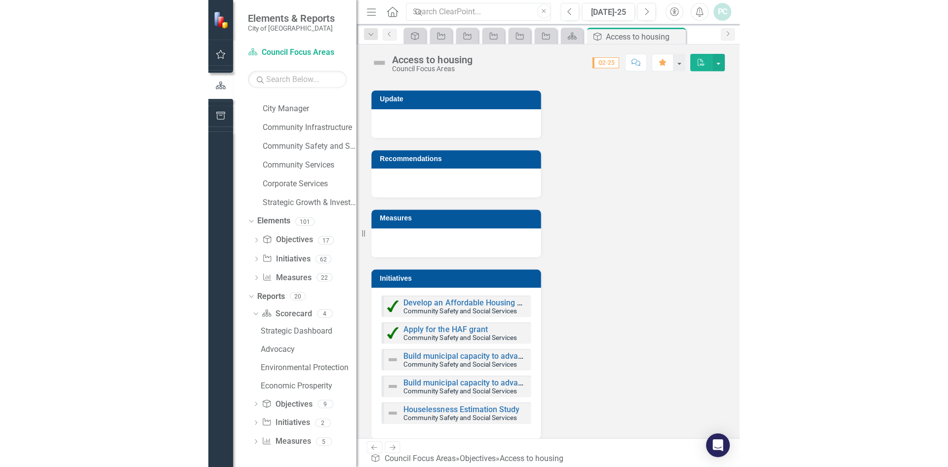
scroll to position [52, 0]
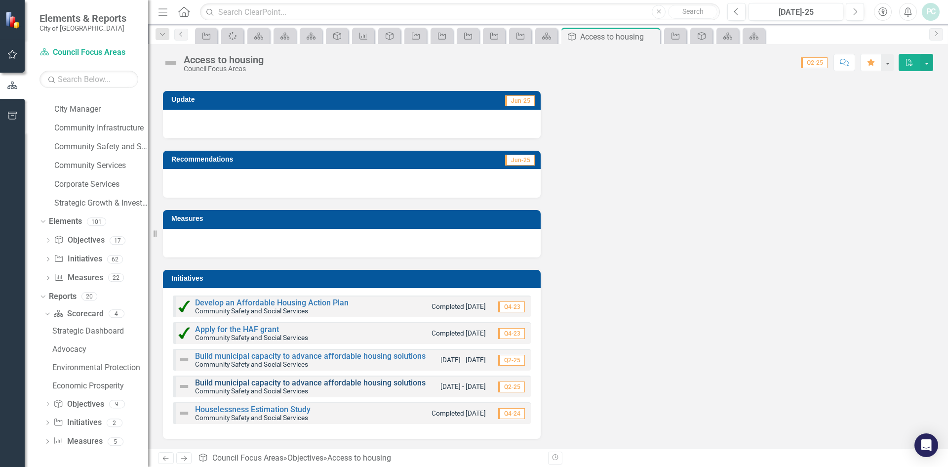
click at [262, 383] on link "Build municipal capacity to advance affordable housing solutions" at bounding box center [310, 382] width 231 height 9
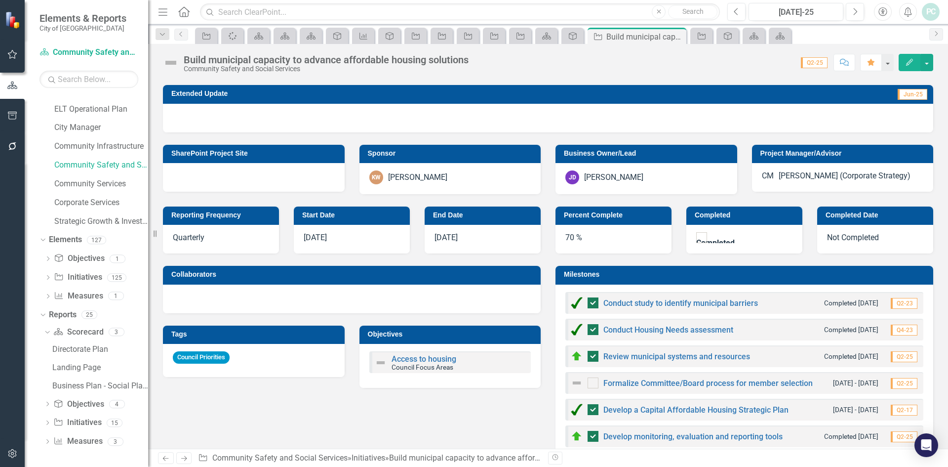
scroll to position [247, 0]
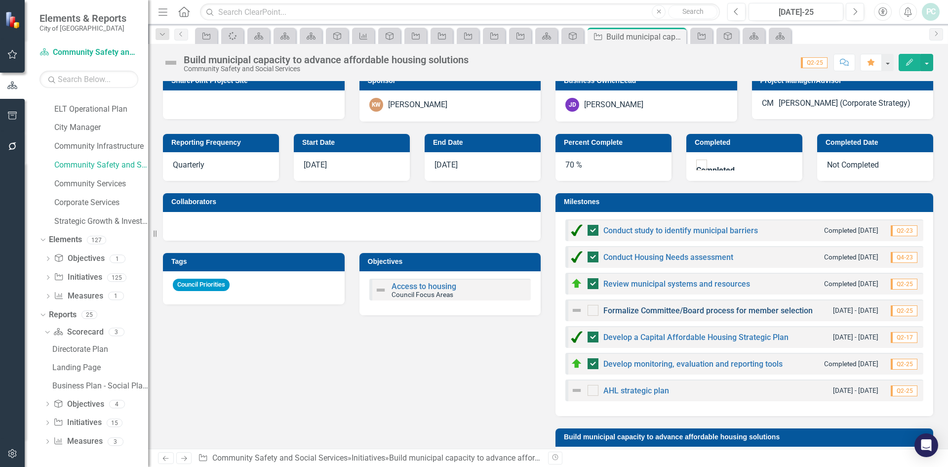
click at [762, 310] on link "Formalize Committee/Board process for member selection" at bounding box center [707, 310] width 209 height 9
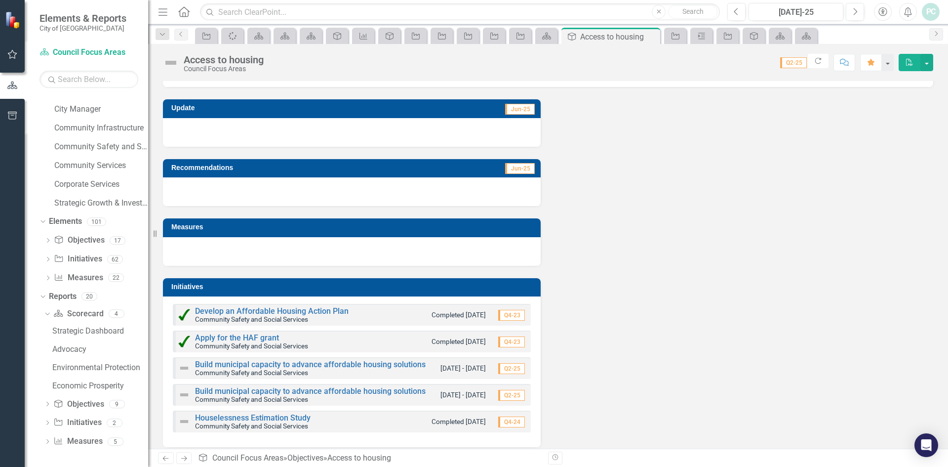
scroll to position [52, 0]
